Goal: Task Accomplishment & Management: Use online tool/utility

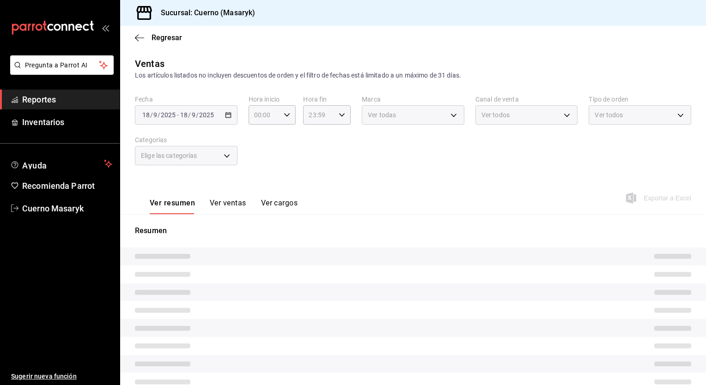
type input "05:00"
type input "PARROT,UBER_EATS,RAPPI,DIDI_FOOD,ONLINE"
click at [220, 112] on div "[DATE] [DATE] - [DATE] [DATE]" at bounding box center [186, 114] width 103 height 19
type input "05:00"
type input "PARROT,UBER_EATS,RAPPI,DIDI_FOOD,ONLINE"
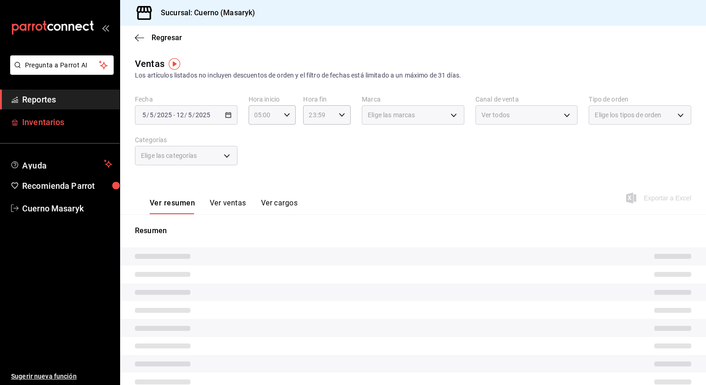
click at [64, 129] on link "Inventarios" at bounding box center [60, 122] width 120 height 20
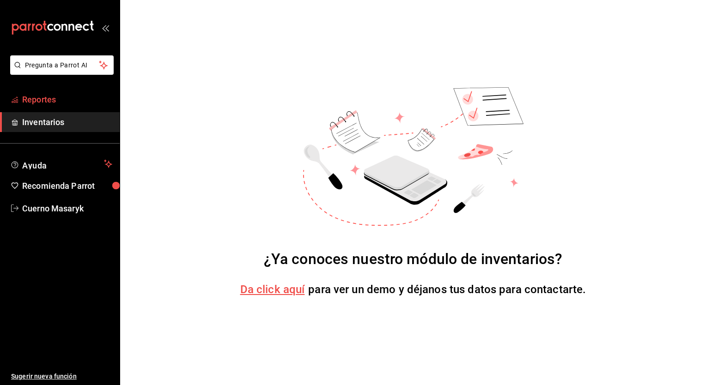
click at [58, 99] on span "Reportes" at bounding box center [67, 99] width 90 height 12
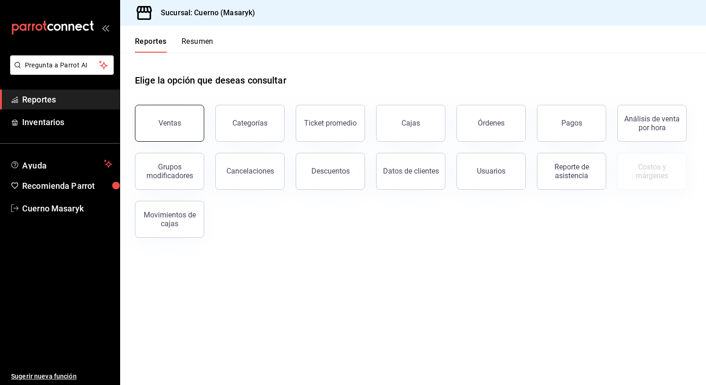
click at [179, 118] on button "Ventas" at bounding box center [169, 123] width 69 height 37
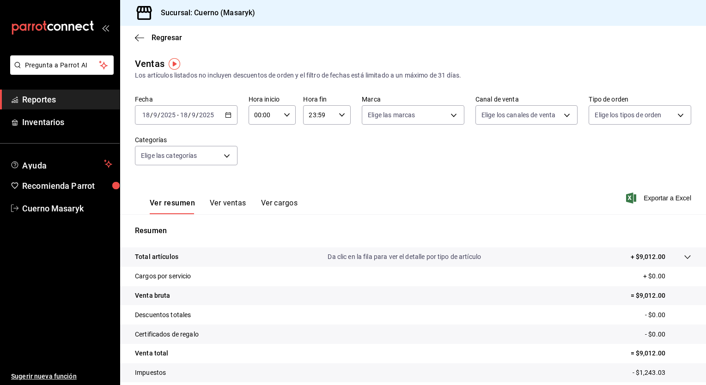
click at [230, 116] on div "[DATE] [DATE] - [DATE] [DATE]" at bounding box center [186, 114] width 103 height 19
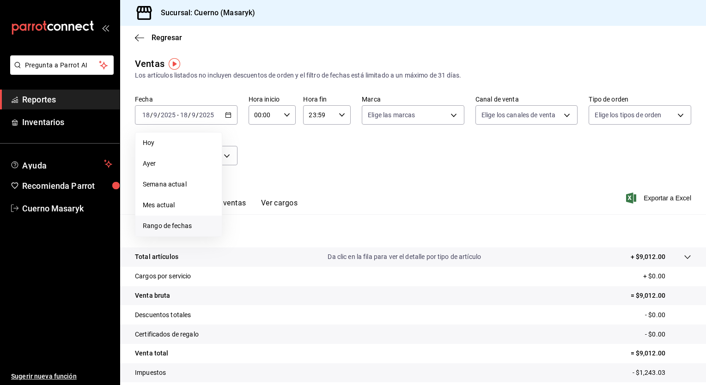
click at [184, 228] on span "Rango de fechas" at bounding box center [179, 226] width 72 height 10
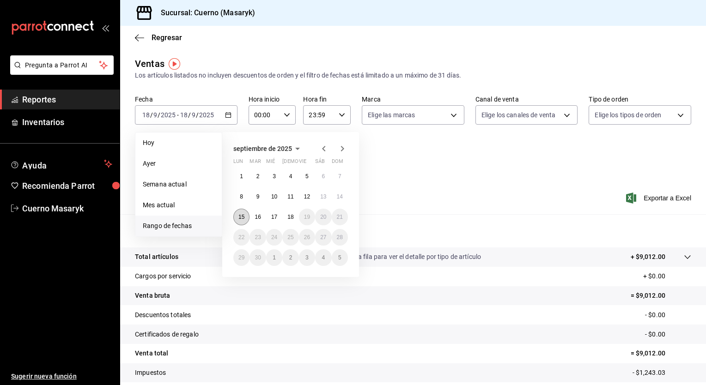
click at [240, 216] on abbr "15" at bounding box center [241, 217] width 6 height 6
click at [288, 215] on abbr "18" at bounding box center [290, 217] width 6 height 6
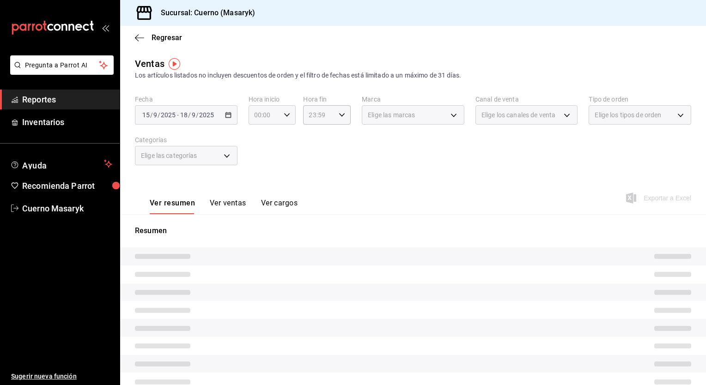
click at [284, 114] on icon "button" at bounding box center [287, 115] width 6 height 6
click at [256, 156] on span "05" at bounding box center [259, 154] width 9 height 7
type input "05:00"
click at [333, 114] on div at bounding box center [353, 192] width 706 height 385
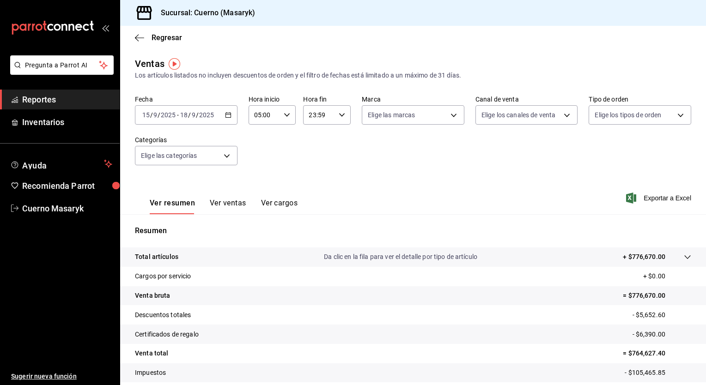
click at [333, 114] on div "23:59 Hora fin" at bounding box center [327, 114] width 48 height 19
click at [313, 162] on span "05" at bounding box center [313, 158] width 9 height 7
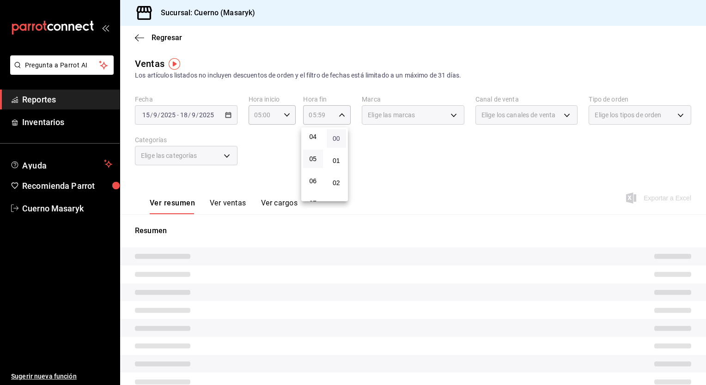
click at [337, 139] on span "00" at bounding box center [336, 138] width 9 height 7
type input "05:00"
click at [403, 121] on div at bounding box center [353, 192] width 706 height 385
click at [445, 117] on div "Elige las marcas" at bounding box center [413, 114] width 103 height 19
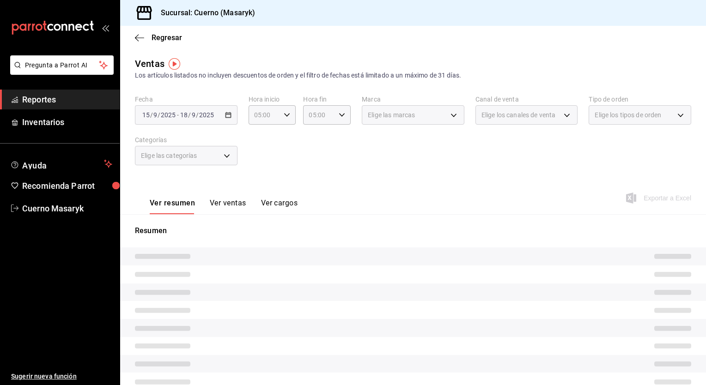
click at [445, 117] on div "Elige las marcas" at bounding box center [413, 114] width 103 height 19
click at [449, 112] on div "Elige las marcas" at bounding box center [413, 114] width 103 height 19
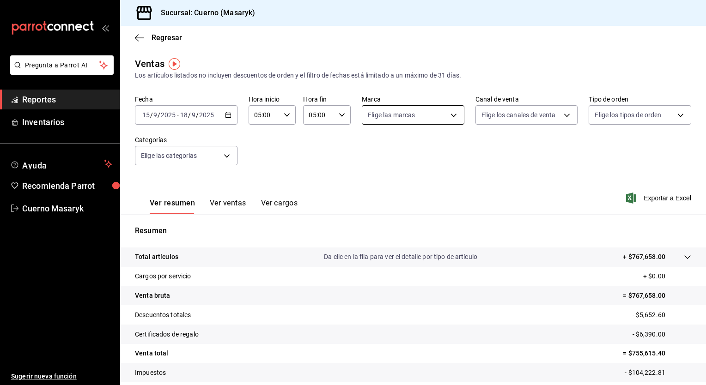
click at [451, 121] on body "Pregunta a Parrot AI Reportes Inventarios Ayuda Recomienda Parrot Cuerno Masary…" at bounding box center [353, 192] width 706 height 385
click at [412, 153] on span "Ver todas" at bounding box center [399, 151] width 28 height 10
type input "4ea0d660-02b3-4785-bb88-48b5ef6e196c"
checkbox input "true"
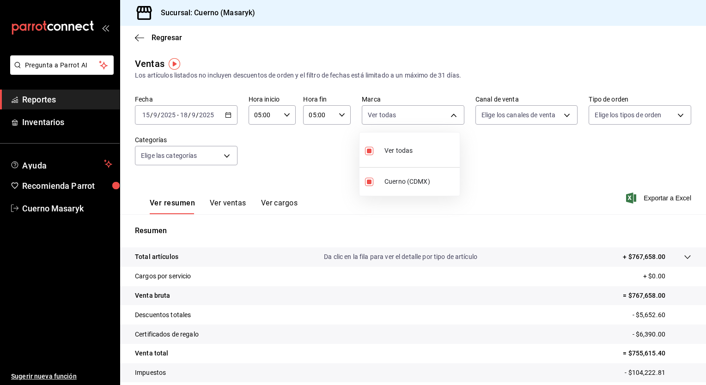
click at [513, 116] on div at bounding box center [353, 192] width 706 height 385
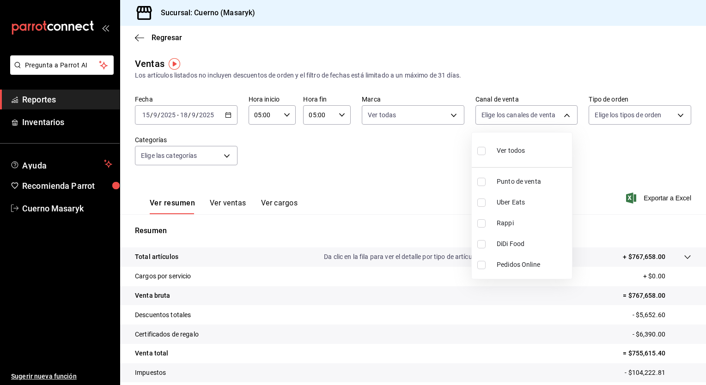
click at [513, 116] on body "Pregunta a Parrot AI Reportes Inventarios Ayuda Recomienda Parrot Cuerno Masary…" at bounding box center [353, 192] width 706 height 385
click at [500, 149] on span "Ver todos" at bounding box center [511, 151] width 28 height 10
type input "PARROT,UBER_EATS,RAPPI,DIDI_FOOD,ONLINE"
checkbox input "true"
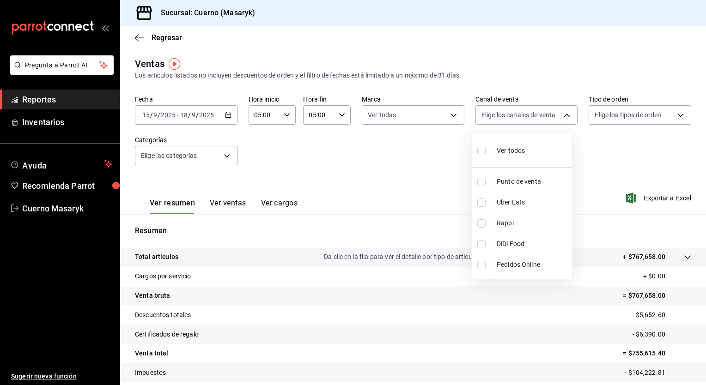
checkbox input "true"
click at [618, 111] on div at bounding box center [353, 192] width 706 height 385
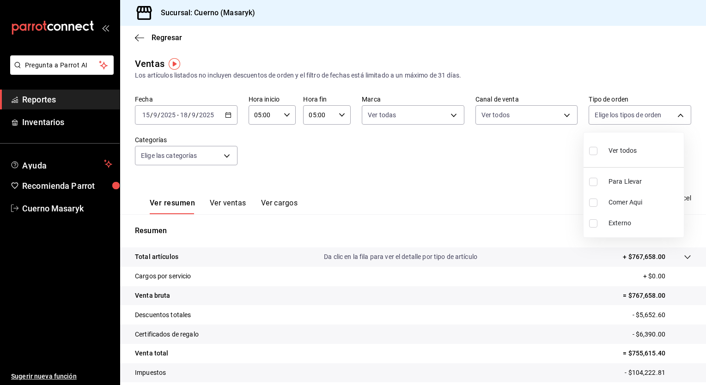
click at [618, 111] on body "Pregunta a Parrot AI Reportes Inventarios Ayuda Recomienda Parrot Cuerno Masary…" at bounding box center [353, 192] width 706 height 385
click at [616, 149] on span "Ver todos" at bounding box center [623, 151] width 28 height 10
type input "d8208262-291b-4595-bbfa-ed1e8660efdb,73ecdc8a-b505-4242-b24a-d5f1595b9b0a,EXTER…"
checkbox input "true"
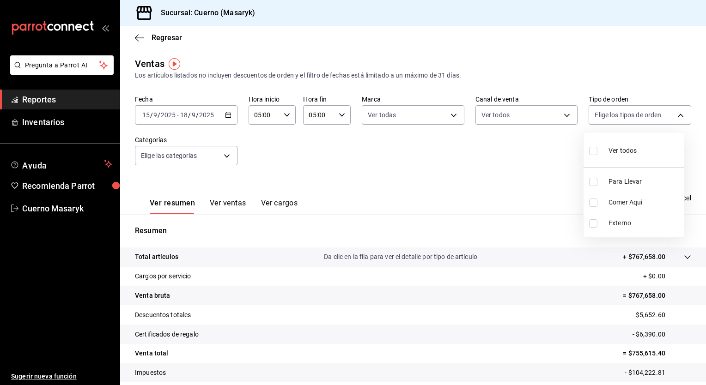
checkbox input "true"
click at [356, 177] on div at bounding box center [353, 192] width 706 height 385
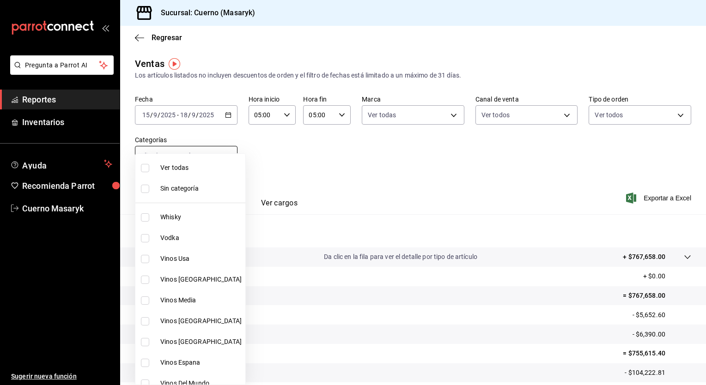
click at [222, 156] on body "Pregunta a Parrot AI Reportes Inventarios Ayuda Recomienda Parrot Cuerno Masary…" at bounding box center [353, 192] width 706 height 385
click at [212, 161] on li "Ver todas" at bounding box center [190, 168] width 110 height 21
type input "c67b51a2-384c-483e-a5be-40afd3eac247,ec1a4520-4a99-4810-921e-4abf40ebc8c6,cd2d5…"
checkbox input "true"
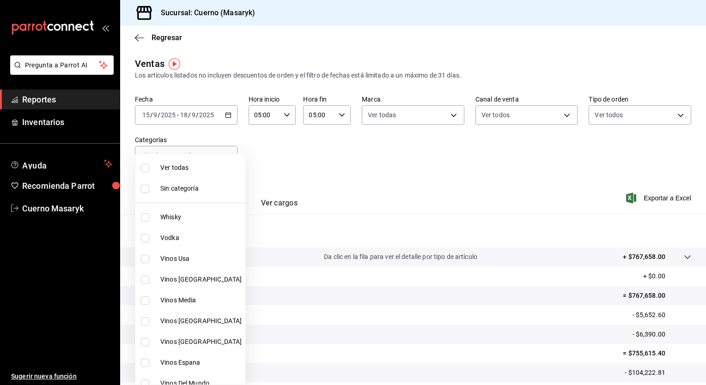
checkbox input "true"
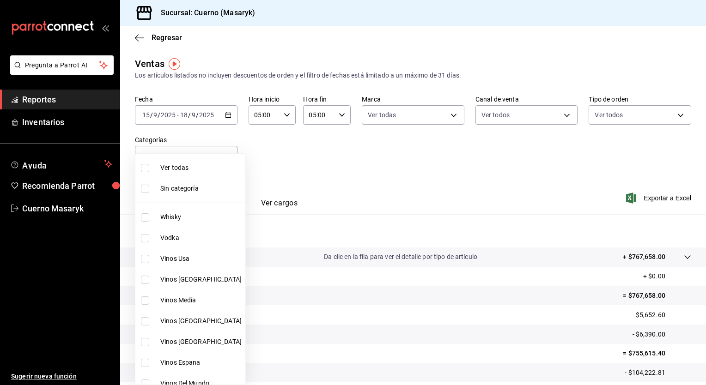
checkbox input "true"
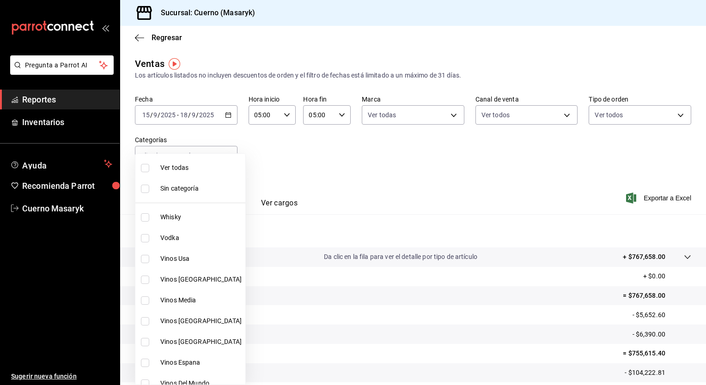
checkbox input "true"
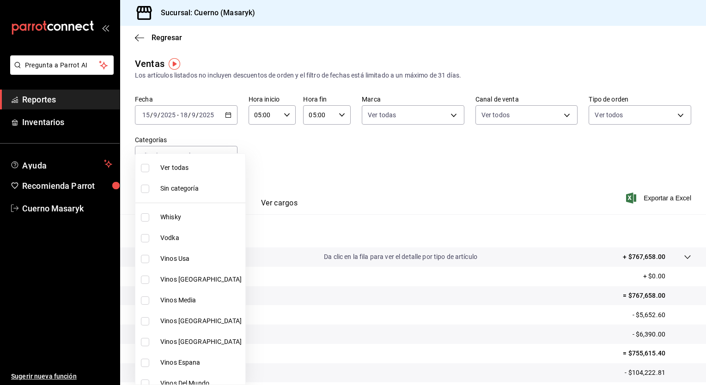
checkbox input "true"
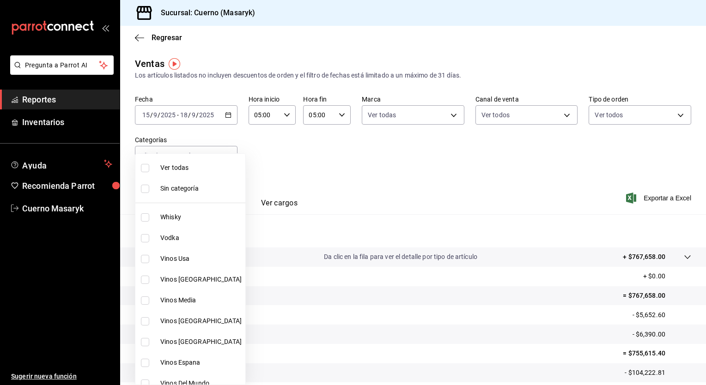
checkbox input "true"
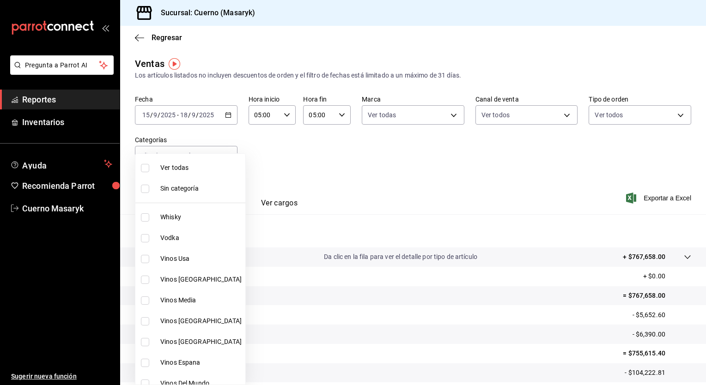
checkbox input "true"
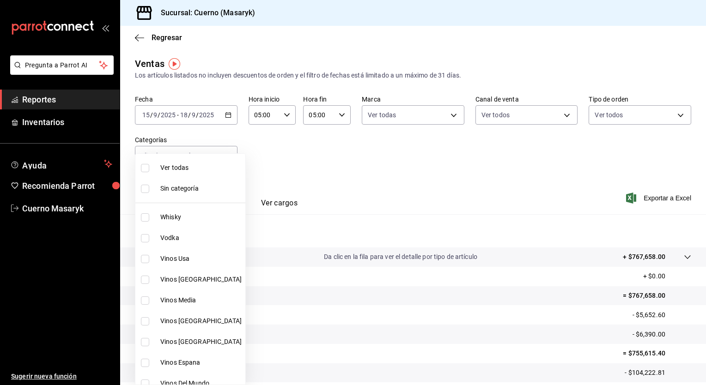
checkbox input "true"
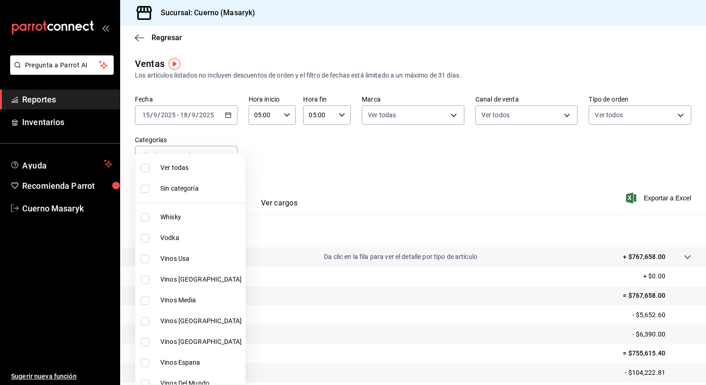
checkbox input "true"
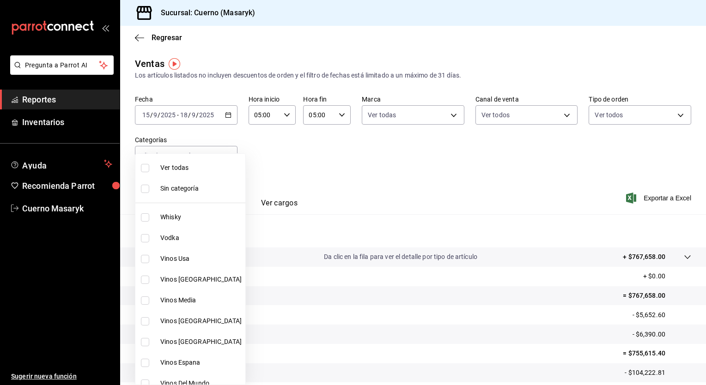
checkbox input "true"
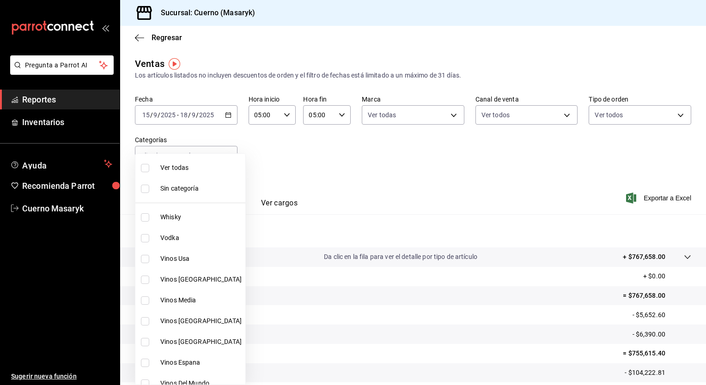
checkbox input "true"
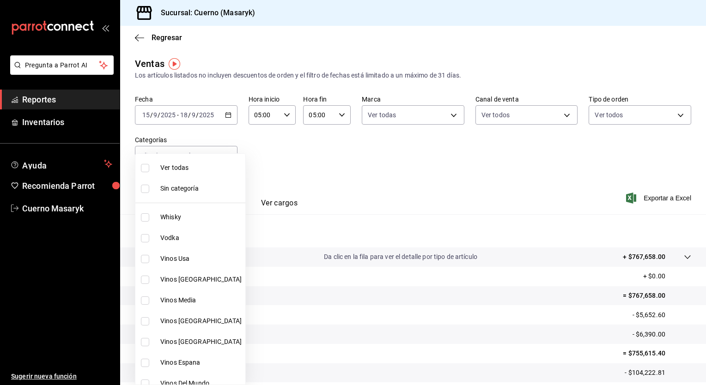
checkbox input "true"
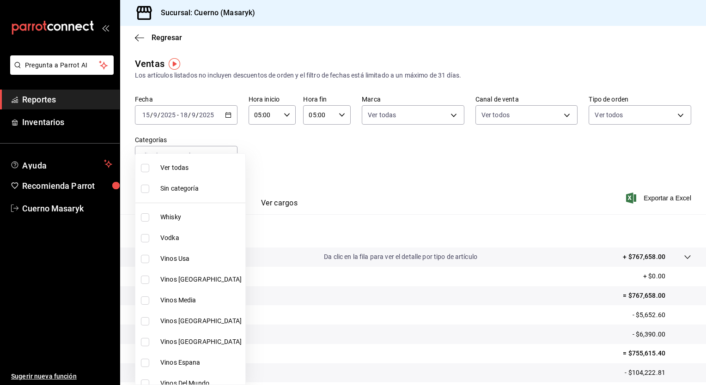
checkbox input "true"
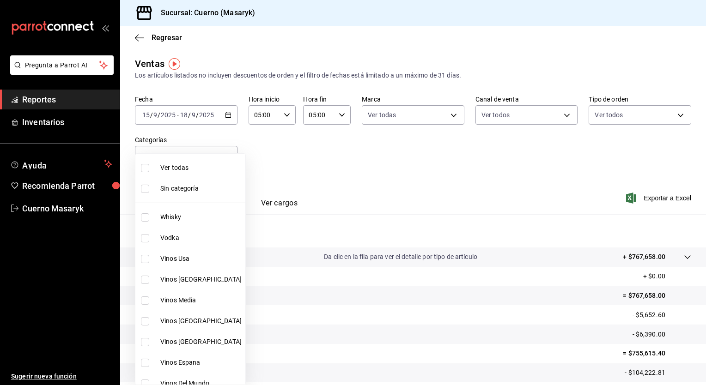
checkbox input "true"
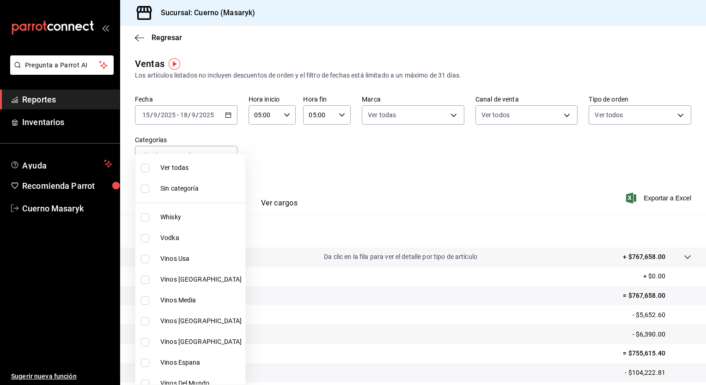
checkbox input "true"
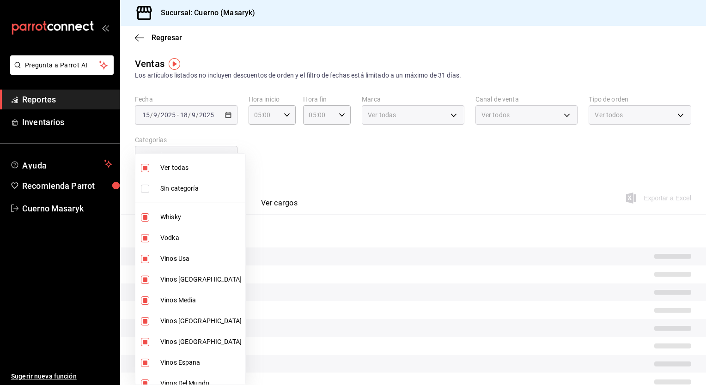
click at [404, 151] on div at bounding box center [353, 192] width 706 height 385
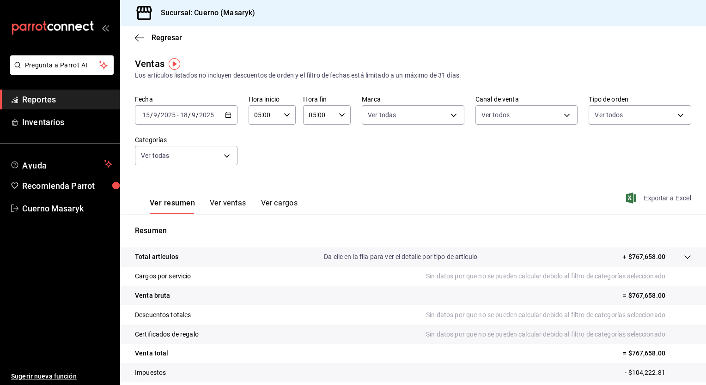
click at [653, 197] on span "Exportar a Excel" at bounding box center [659, 198] width 63 height 11
